Goal: Task Accomplishment & Management: Manage account settings

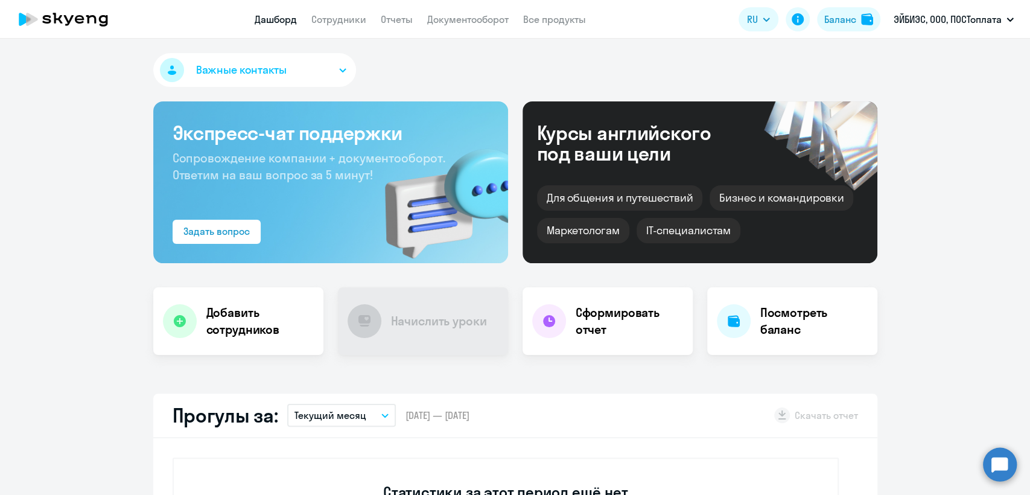
select select "30"
click at [326, 21] on link "Сотрудники" at bounding box center [338, 19] width 55 height 12
select select "30"
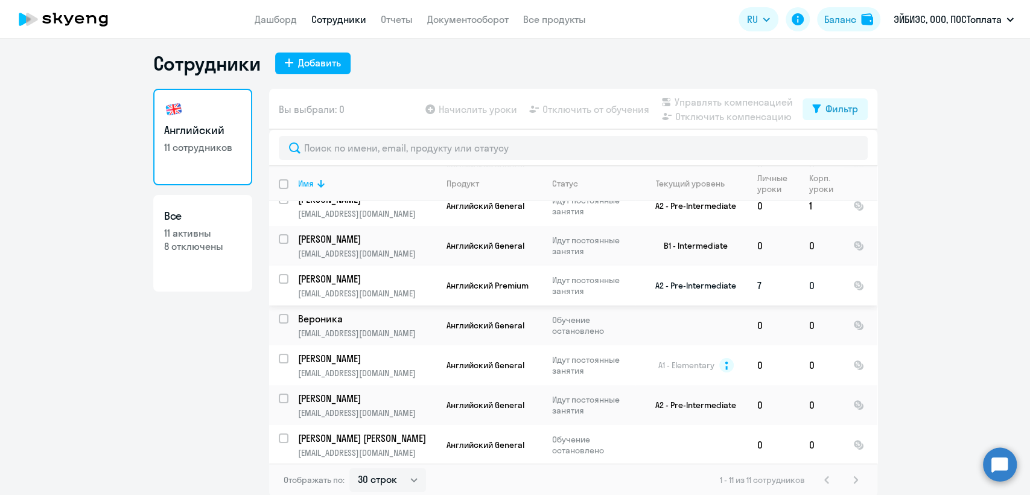
scroll to position [7, 0]
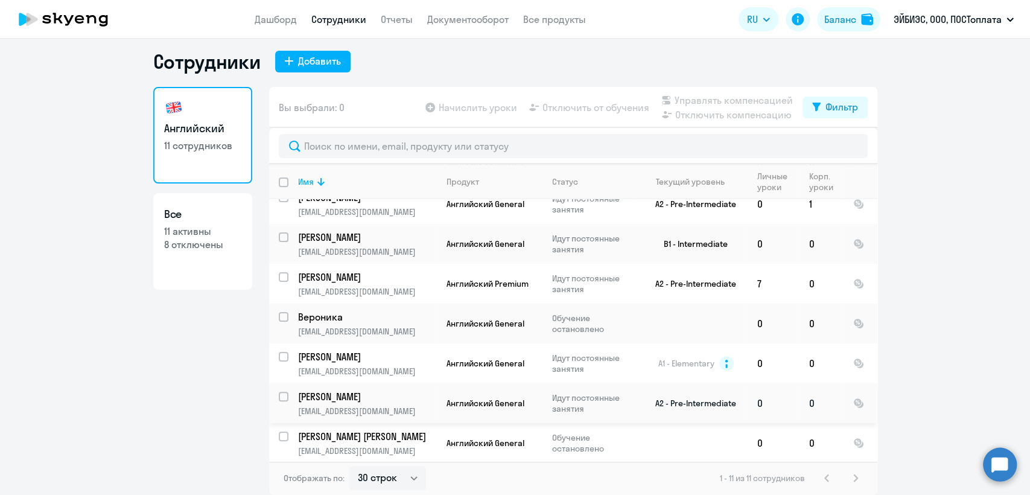
click at [387, 402] on td "Баландина Алёна a.balandina@zeytz.ru" at bounding box center [362, 403] width 148 height 40
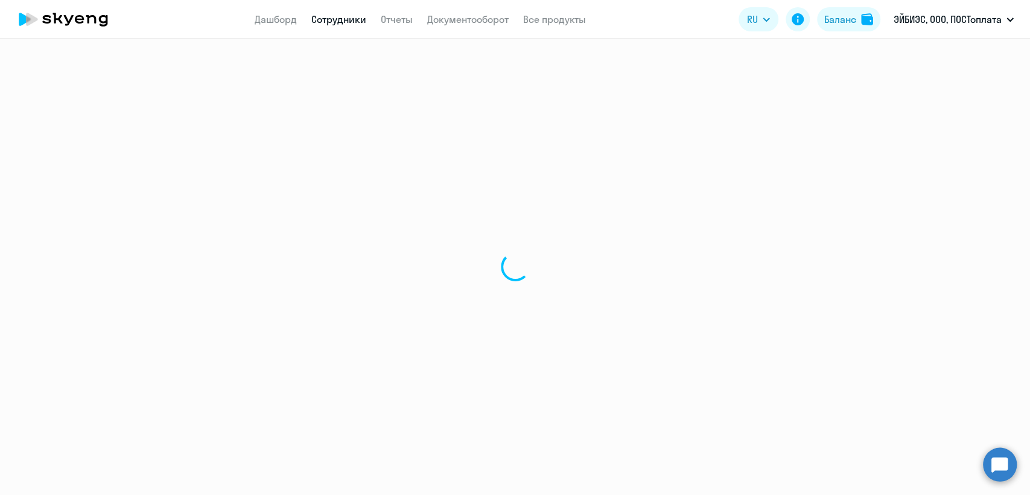
select select "english"
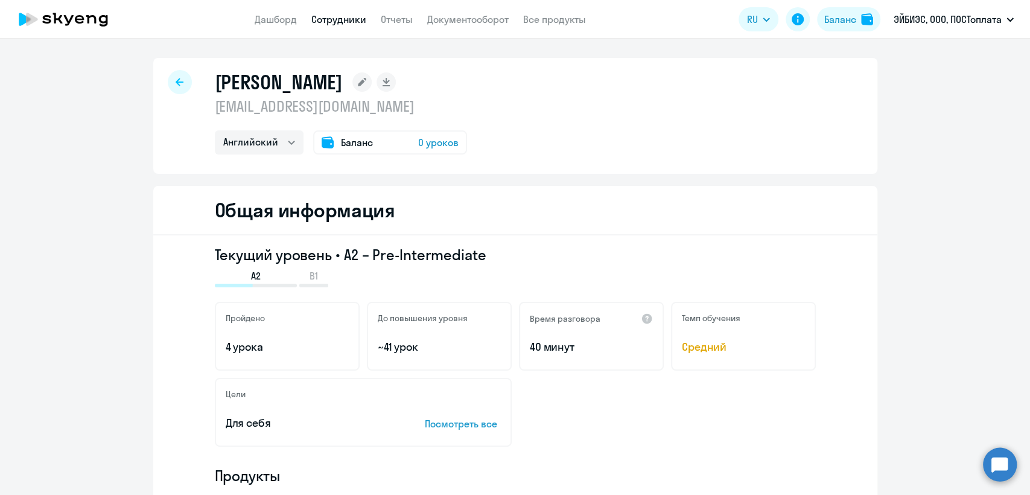
click at [318, 112] on p "a.balandina@zeytz.ru" at bounding box center [341, 106] width 252 height 19
copy p "a.balandina@zeytz.ru"
drag, startPoint x: 315, startPoint y: 16, endPoint x: 335, endPoint y: 16, distance: 19.3
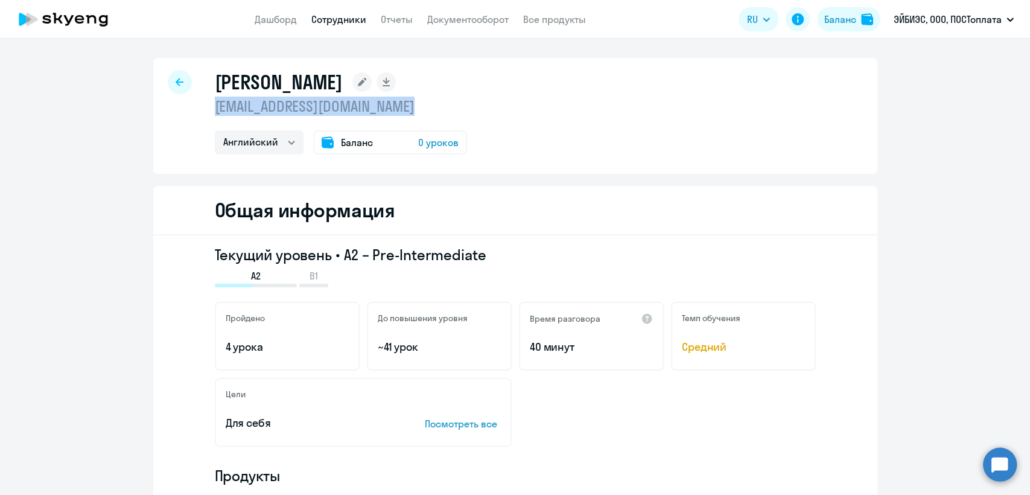
click at [317, 16] on link "Сотрудники" at bounding box center [338, 19] width 55 height 12
select select "30"
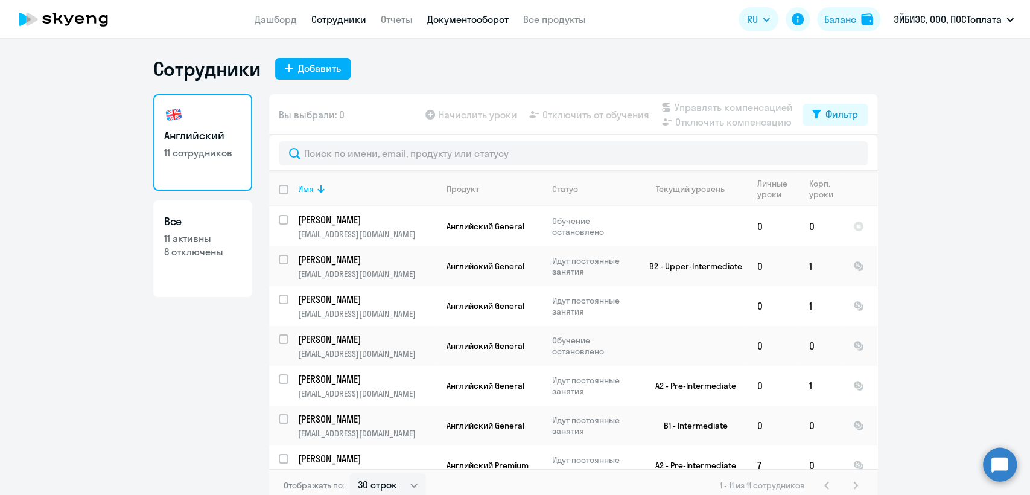
click at [459, 18] on link "Документооборот" at bounding box center [467, 19] width 81 height 12
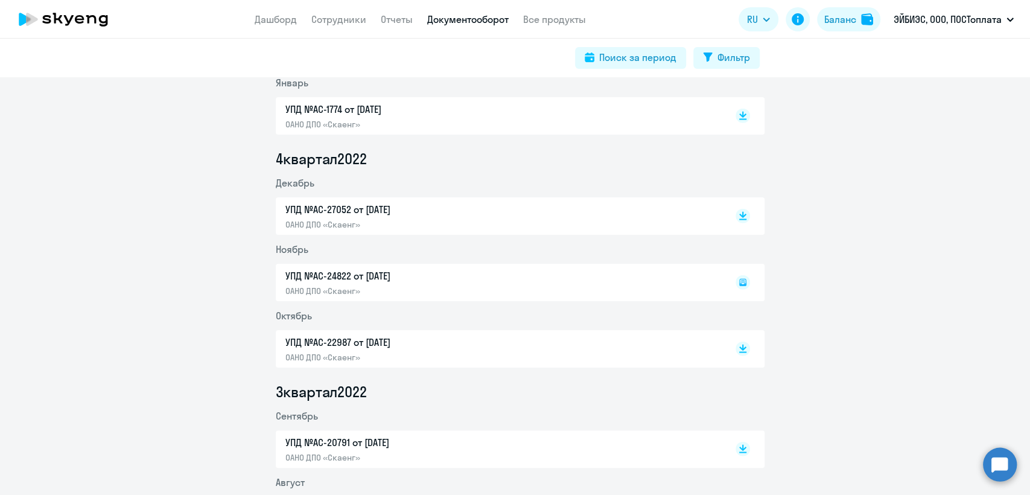
scroll to position [2051, 0]
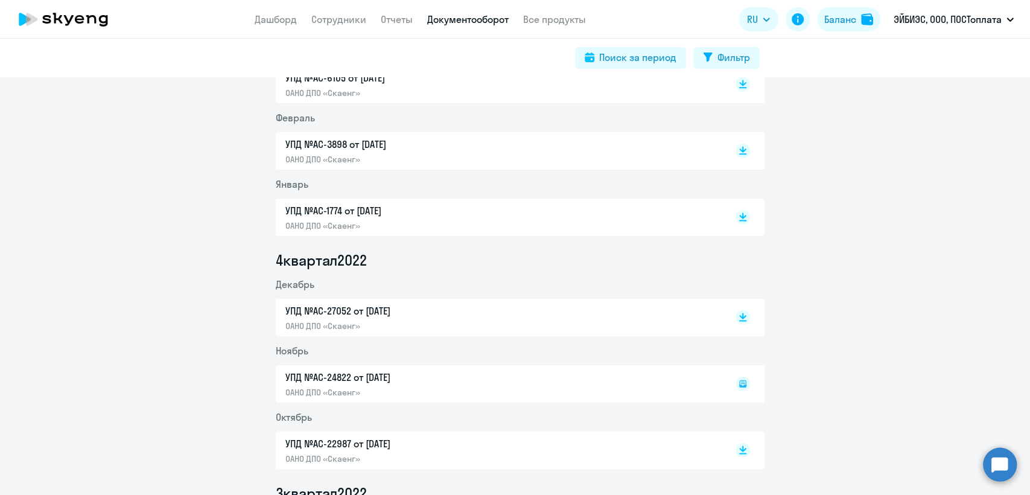
click at [443, 219] on div "УПД №AC-1774 от 31.01.2023 ОАНО ДПО «Скаенг»" at bounding box center [411, 217] width 253 height 28
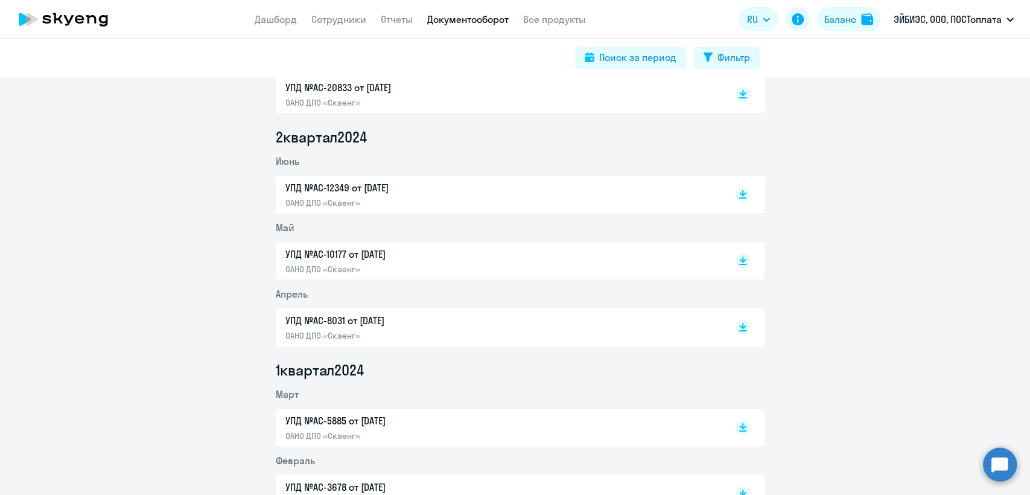
click at [402, 193] on p "УПД №AC-12349 от 30.06.2024" at bounding box center [411, 187] width 253 height 14
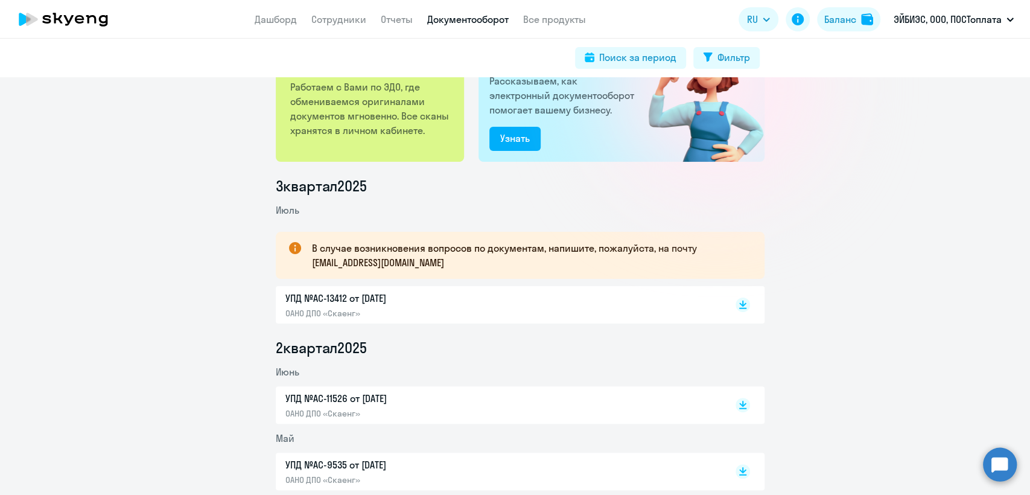
scroll to position [0, 0]
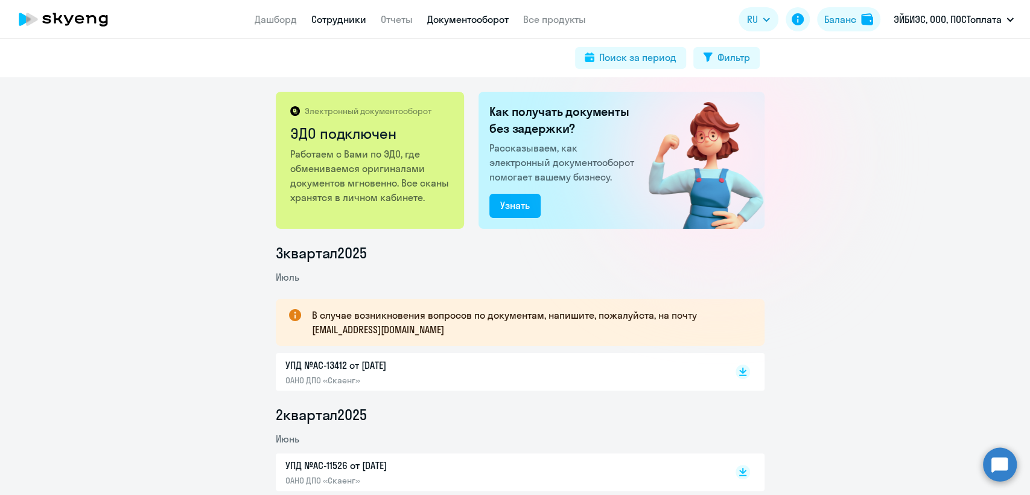
click at [338, 25] on link "Сотрудники" at bounding box center [338, 19] width 55 height 12
select select "30"
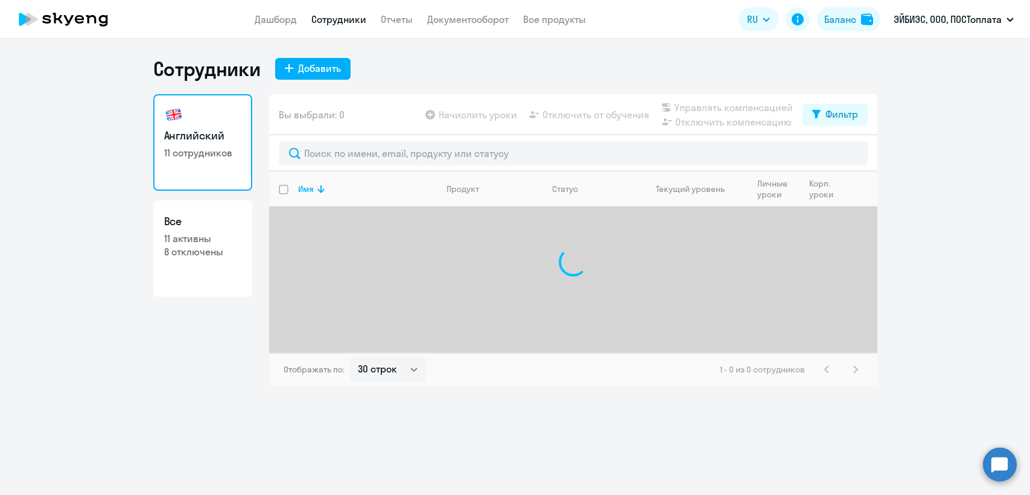
select select "30"
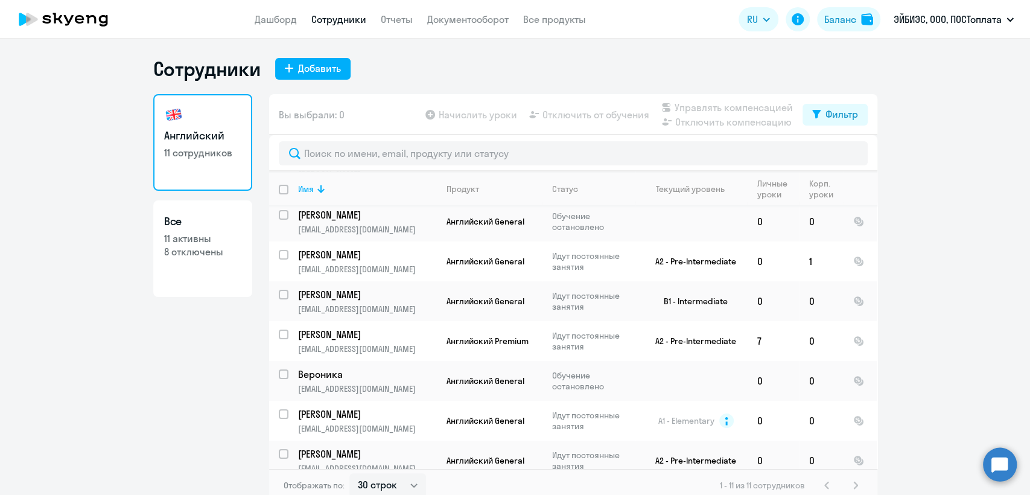
scroll to position [174, 0]
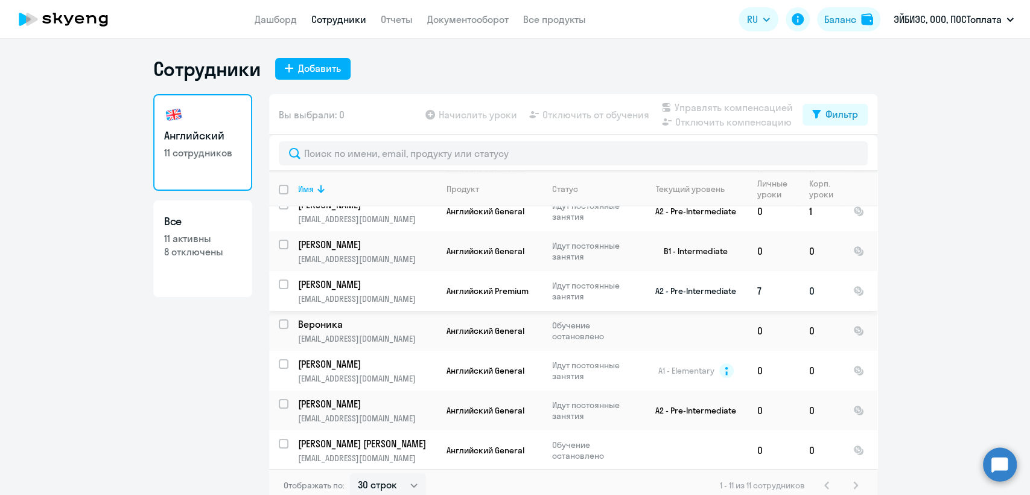
click at [560, 290] on p "Идут постоянные занятия" at bounding box center [593, 291] width 83 height 22
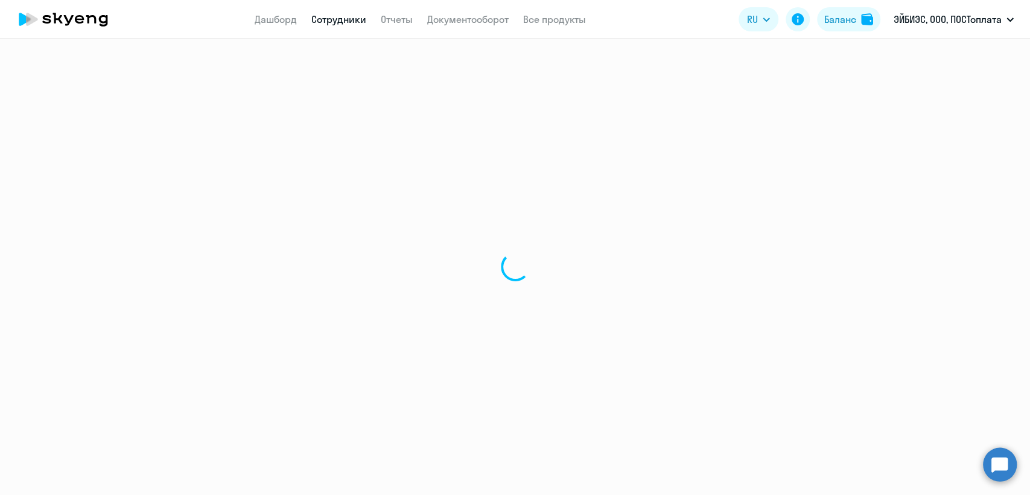
select select "english"
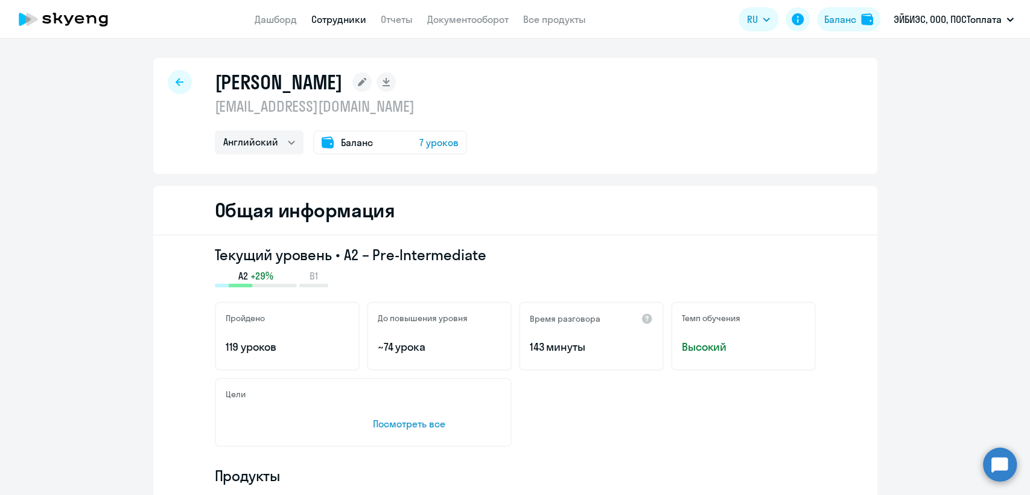
click at [342, 22] on link "Сотрудники" at bounding box center [338, 19] width 55 height 12
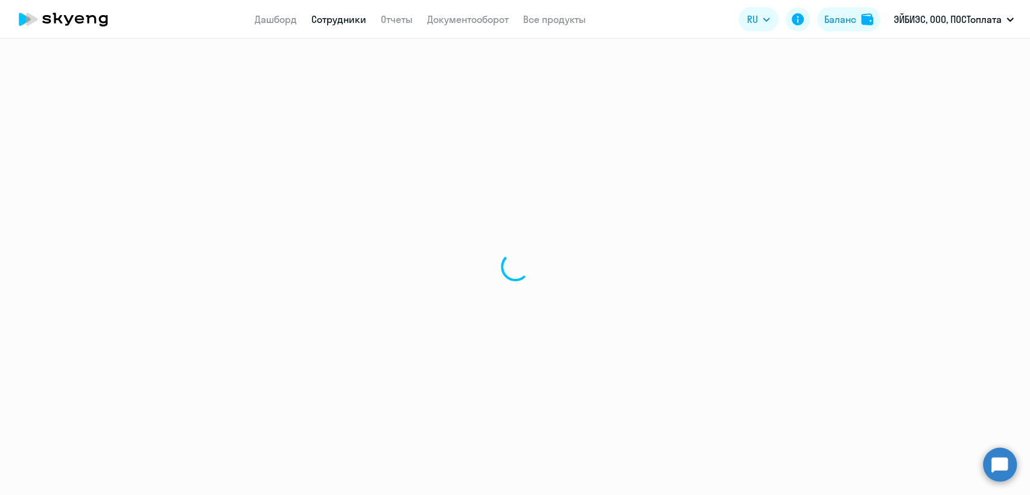
select select "30"
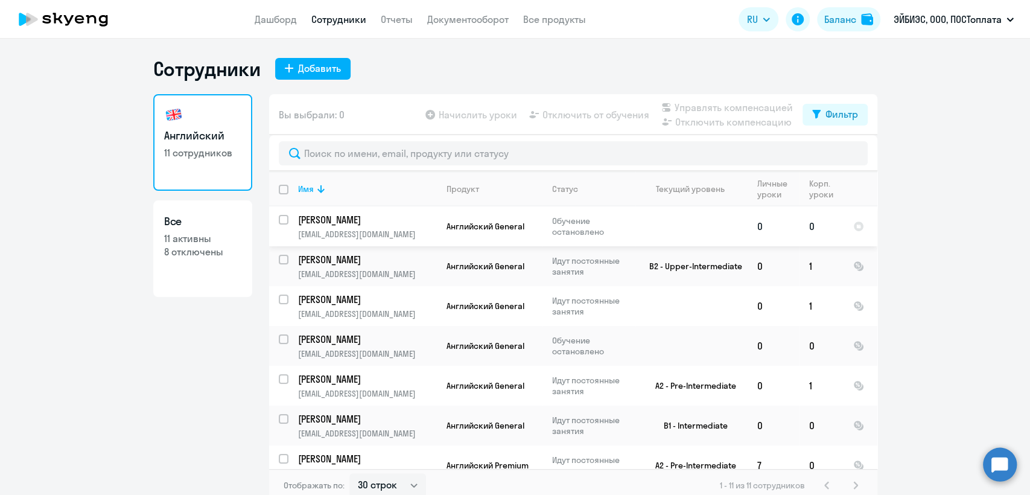
click at [280, 218] on input "select row 16646391" at bounding box center [291, 227] width 24 height 24
checkbox input "true"
click at [707, 101] on span "Управлять компенсацией" at bounding box center [733, 107] width 118 height 14
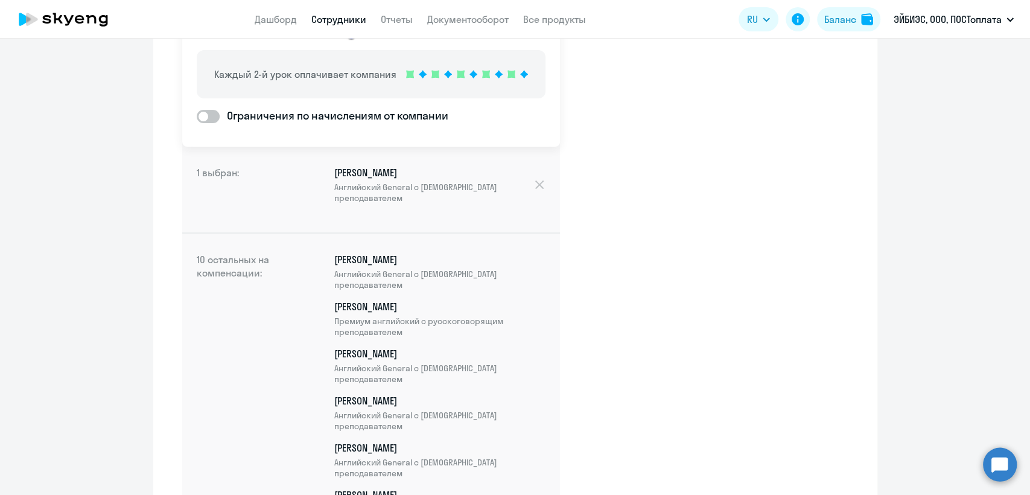
scroll to position [15, 0]
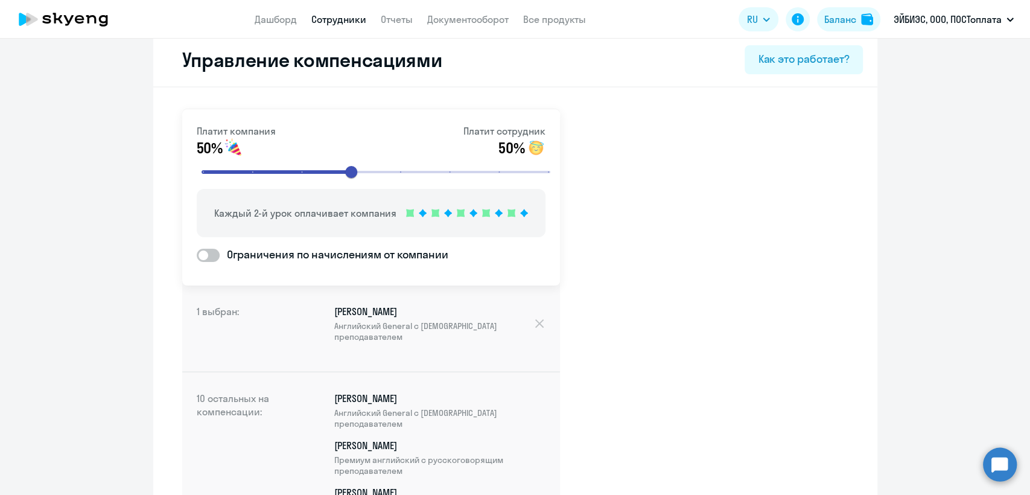
click at [342, 17] on link "Сотрудники" at bounding box center [338, 19] width 55 height 12
select select "30"
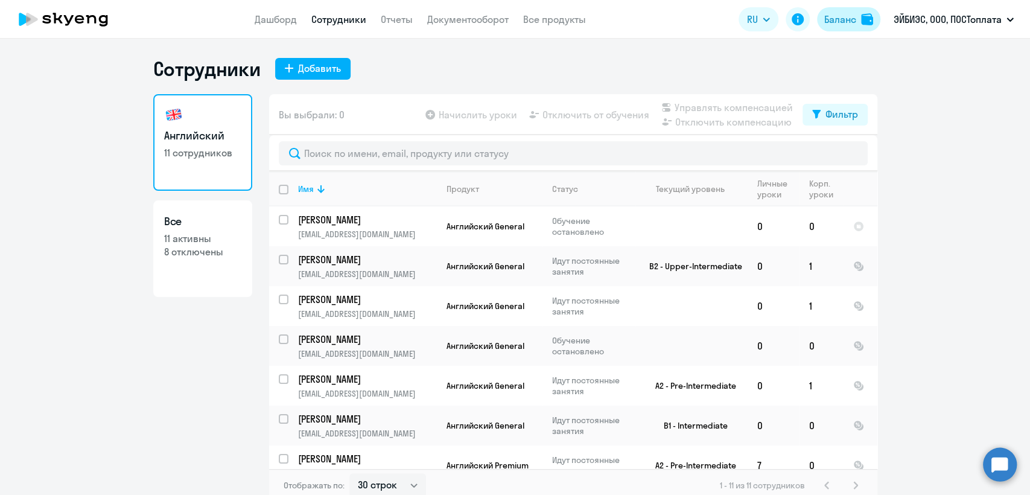
click at [845, 18] on div "Баланс" at bounding box center [840, 19] width 32 height 14
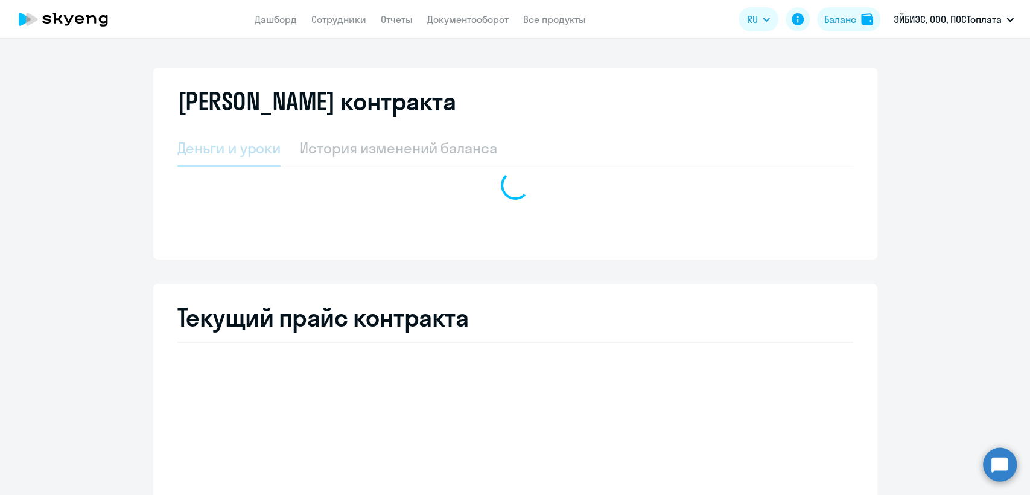
select select "english_adult_not_native_speaker"
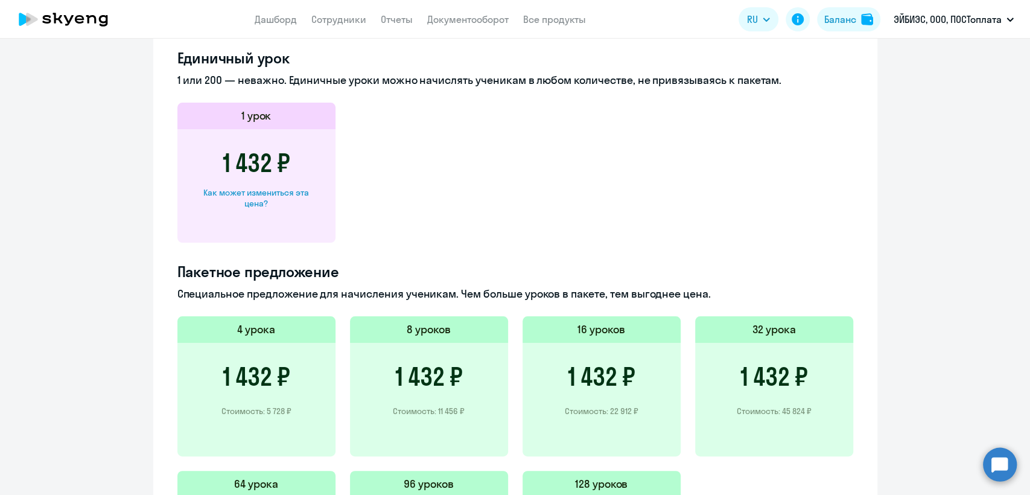
scroll to position [402, 0]
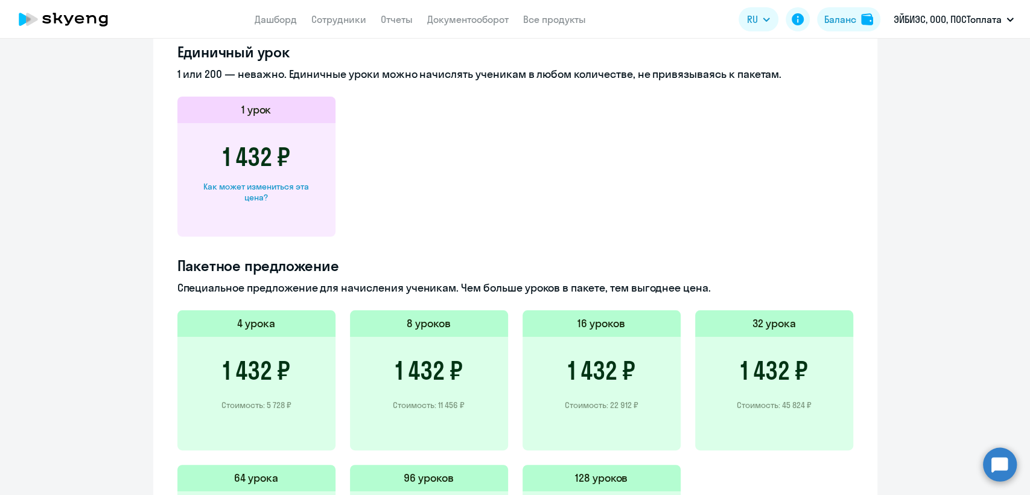
click at [300, 189] on div "Как может измениться эта цена?" at bounding box center [256, 192] width 119 height 22
select select "english_adult_not_native_speaker"
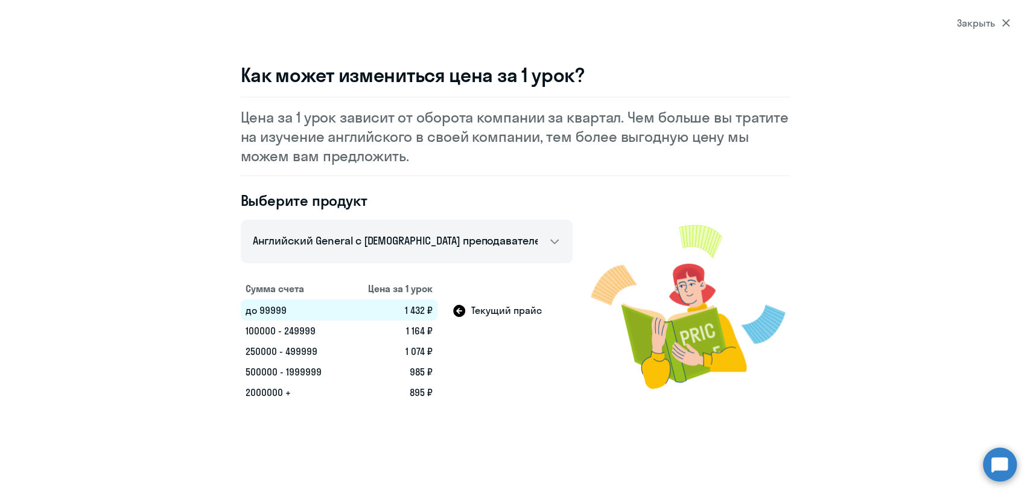
click at [983, 27] on div "Закрыть" at bounding box center [983, 23] width 53 height 14
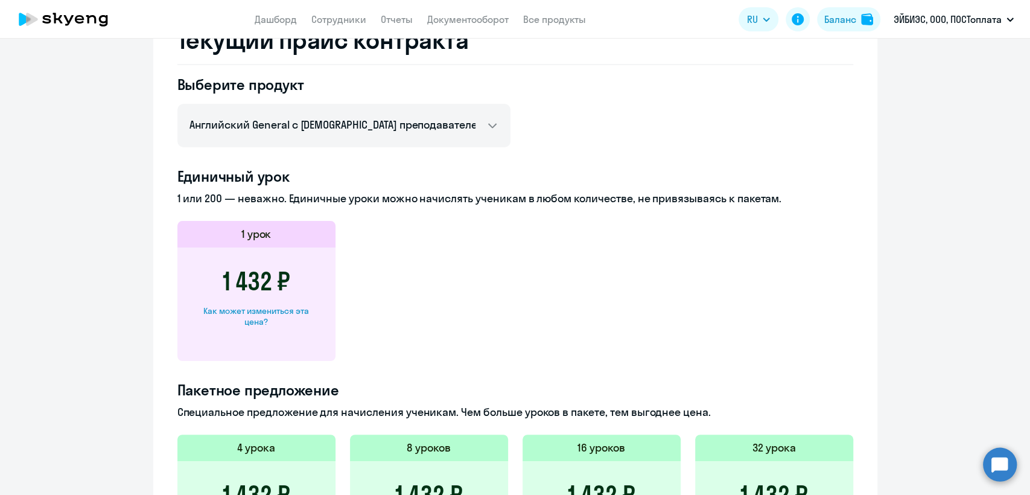
scroll to position [134, 0]
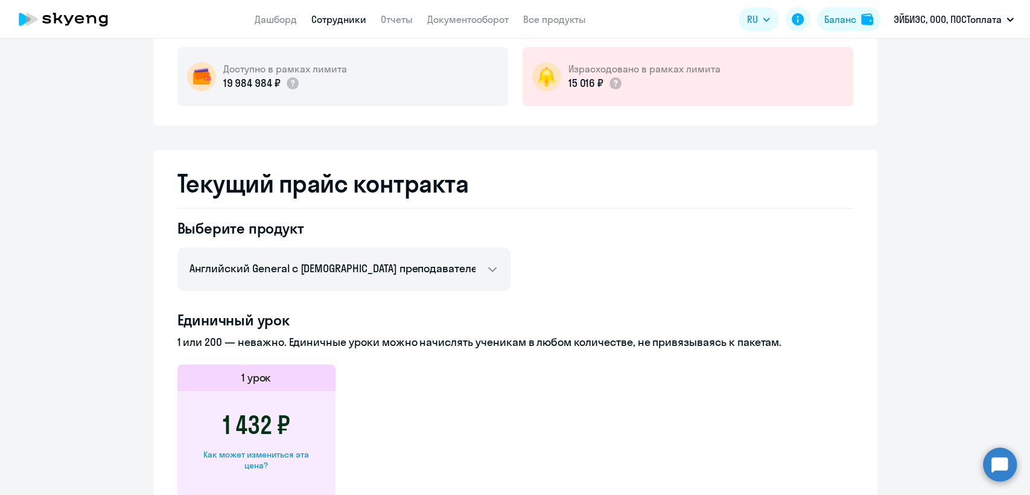
click at [322, 17] on link "Сотрудники" at bounding box center [338, 19] width 55 height 12
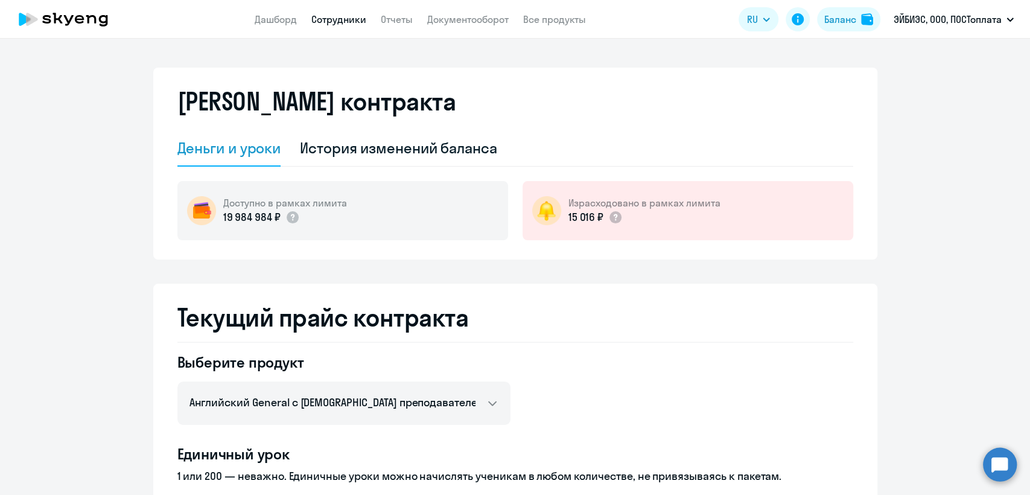
select select "30"
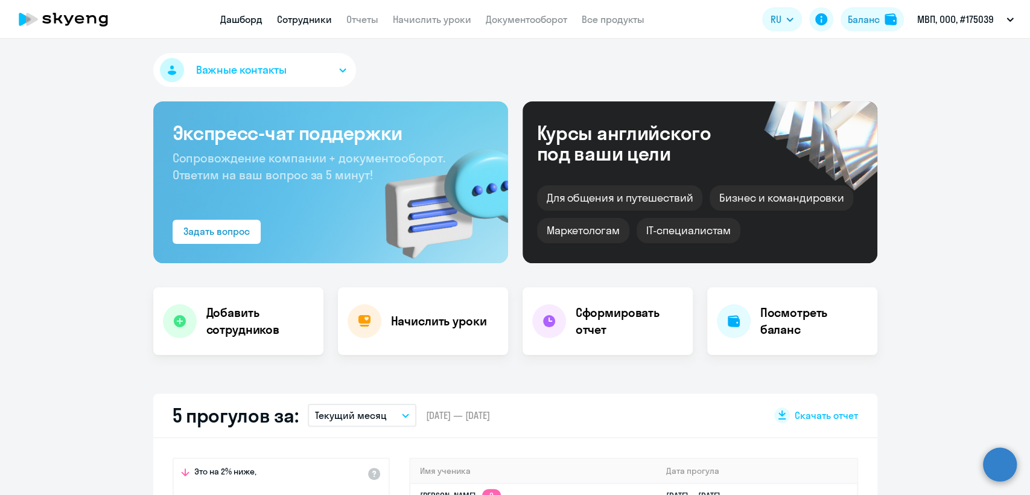
click at [304, 25] on link "Сотрудники" at bounding box center [304, 19] width 55 height 12
select select "30"
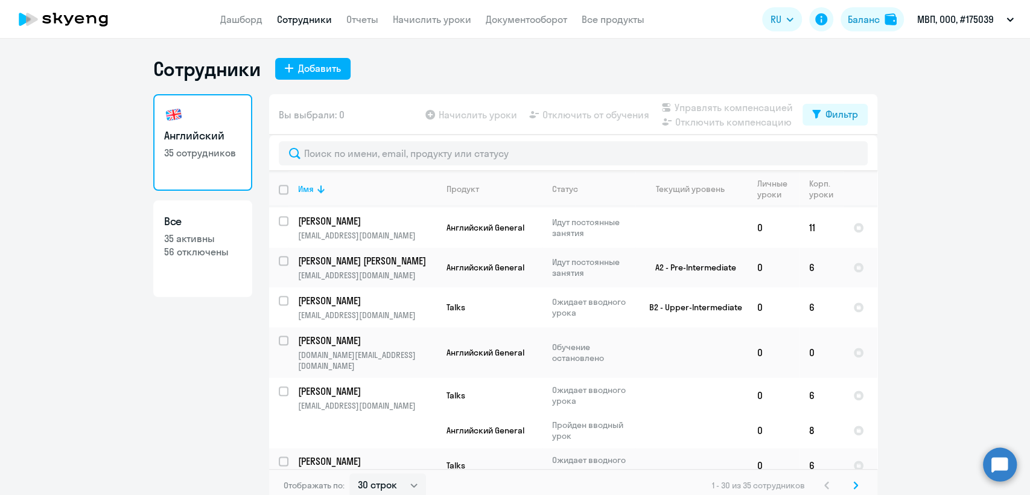
scroll to position [1345, 0]
